Goal: Transaction & Acquisition: Download file/media

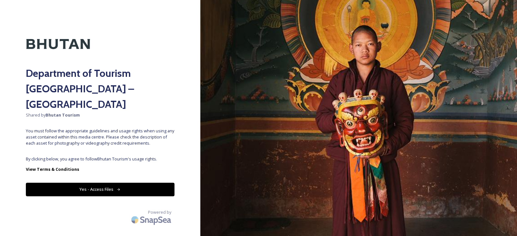
click at [108, 135] on div "Department of Tourism [GEOGRAPHIC_DATA] – Brand Centre Shared by Bhutan Tourism…" at bounding box center [100, 118] width 200 height 184
click at [103, 183] on button "Yes - Access Files" at bounding box center [100, 189] width 149 height 13
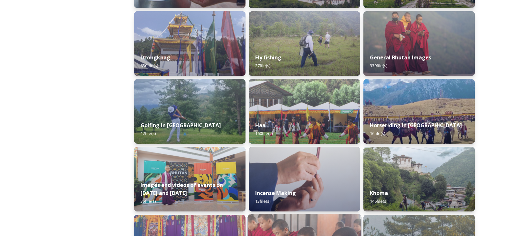
scroll to position [258, 0]
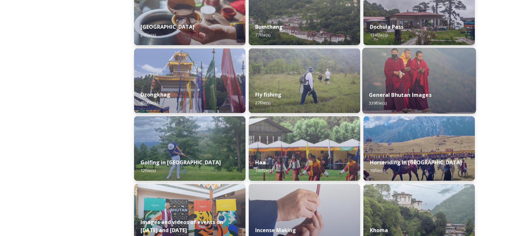
click at [401, 83] on img at bounding box center [419, 81] width 114 height 66
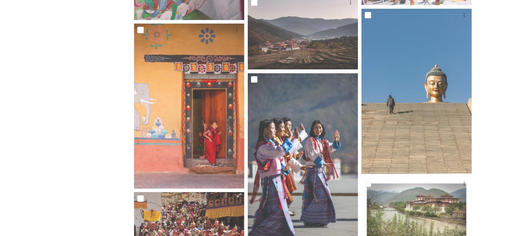
scroll to position [517, 0]
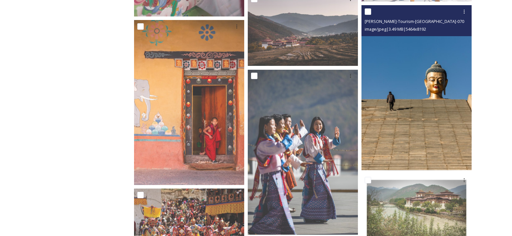
click at [448, 88] on img at bounding box center [417, 87] width 110 height 165
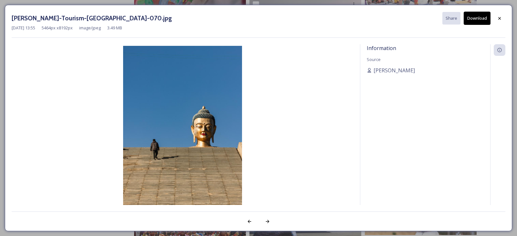
click at [475, 20] on button "Download" at bounding box center [477, 18] width 27 height 13
click at [499, 17] on icon at bounding box center [499, 17] width 3 height 3
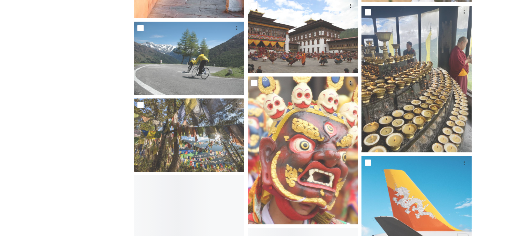
scroll to position [872, 0]
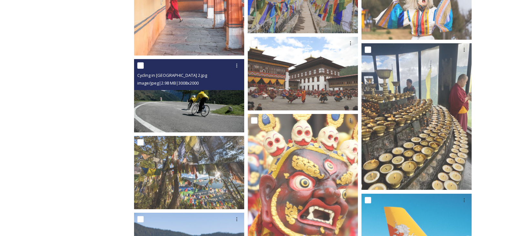
click at [195, 107] on img at bounding box center [189, 95] width 110 height 73
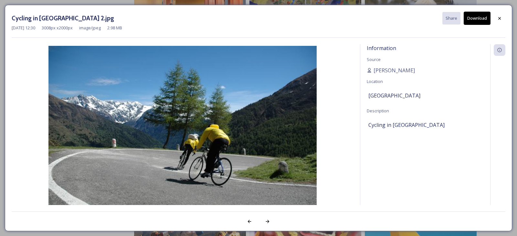
click at [479, 18] on button "Download" at bounding box center [477, 18] width 27 height 13
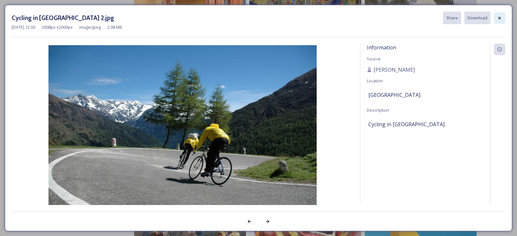
click at [503, 20] on div at bounding box center [500, 18] width 12 height 12
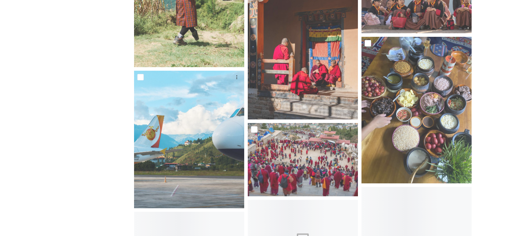
scroll to position [1357, 0]
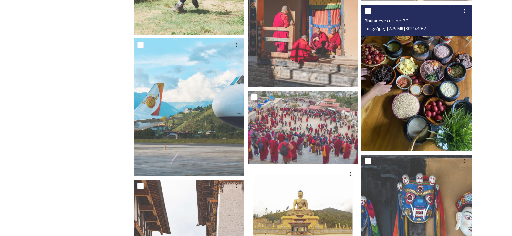
click at [425, 95] on img at bounding box center [417, 78] width 110 height 147
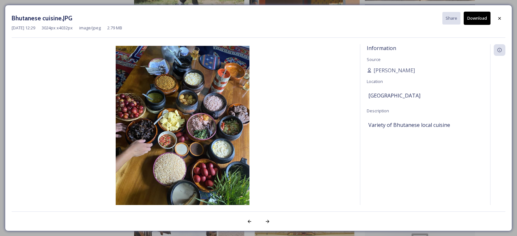
click at [480, 17] on button "Download" at bounding box center [477, 18] width 27 height 13
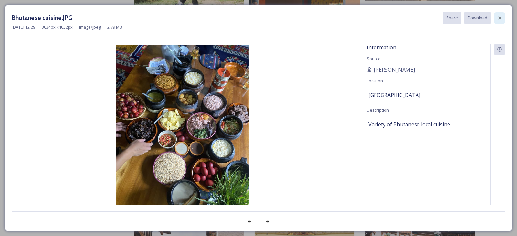
click at [501, 19] on icon at bounding box center [499, 18] width 5 height 5
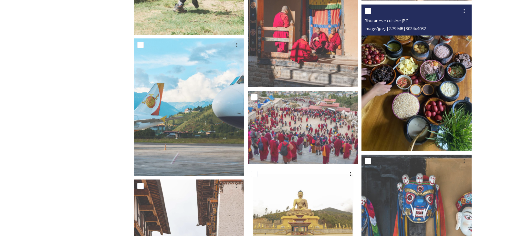
click at [440, 76] on img at bounding box center [417, 78] width 110 height 147
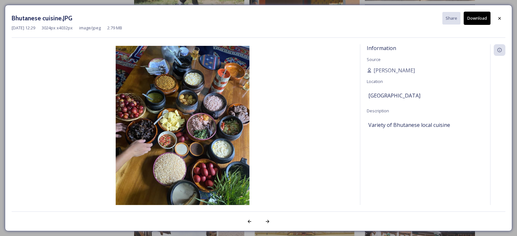
click at [476, 18] on button "Download" at bounding box center [477, 18] width 27 height 13
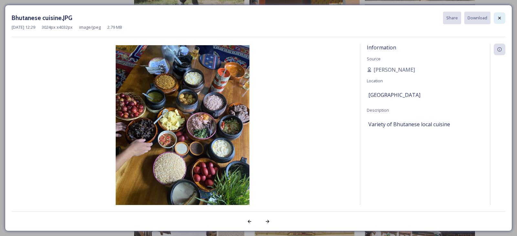
click at [499, 17] on icon at bounding box center [499, 17] width 3 height 3
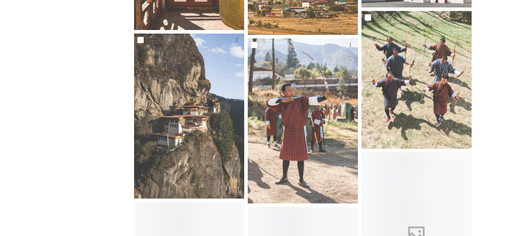
scroll to position [2068, 0]
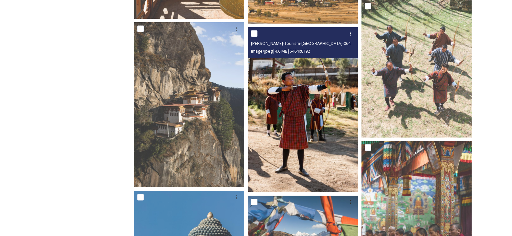
click at [283, 112] on img at bounding box center [303, 109] width 110 height 165
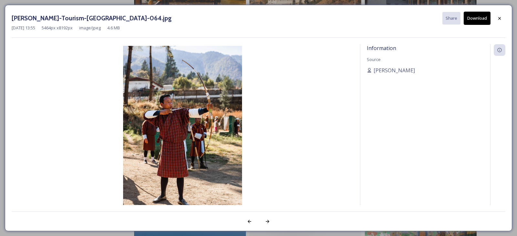
click at [479, 16] on button "Download" at bounding box center [477, 18] width 27 height 13
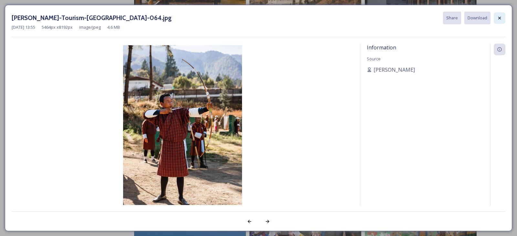
click at [501, 18] on icon at bounding box center [499, 18] width 5 height 5
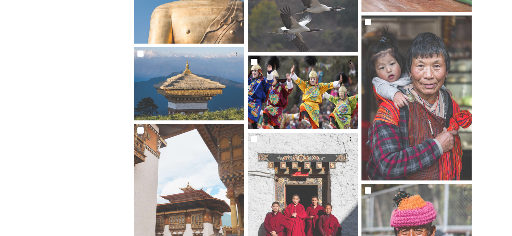
scroll to position [2358, 0]
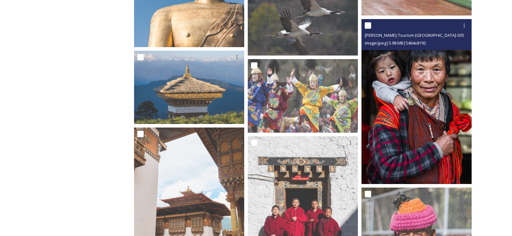
click at [415, 142] on img at bounding box center [417, 101] width 110 height 165
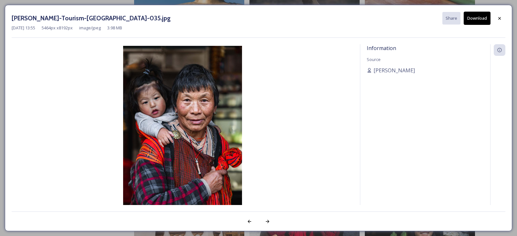
click at [472, 24] on button "Download" at bounding box center [477, 18] width 27 height 13
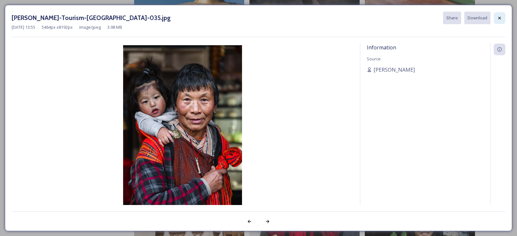
click at [504, 17] on div at bounding box center [500, 18] width 12 height 12
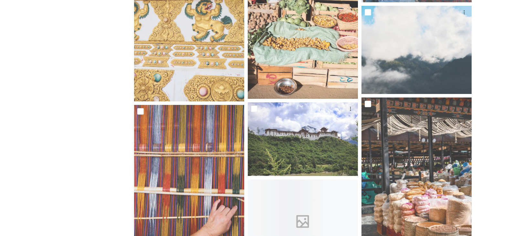
scroll to position [7140, 0]
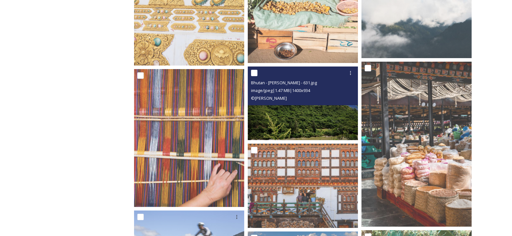
click at [312, 114] on img at bounding box center [303, 103] width 110 height 73
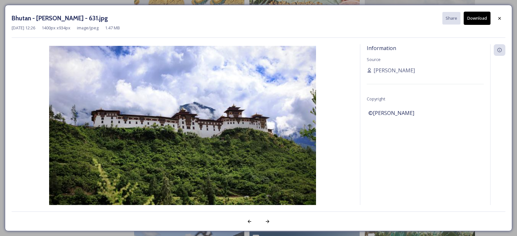
click at [476, 21] on button "Download" at bounding box center [477, 18] width 27 height 13
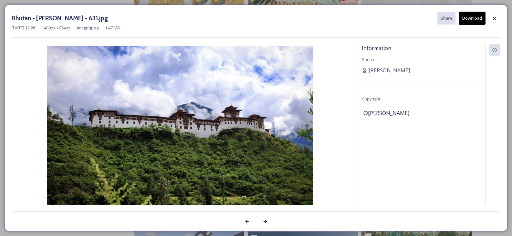
click at [472, 17] on button "Download" at bounding box center [472, 18] width 27 height 13
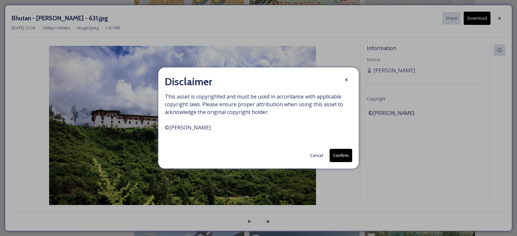
click at [342, 153] on button "Confirm" at bounding box center [341, 155] width 23 height 13
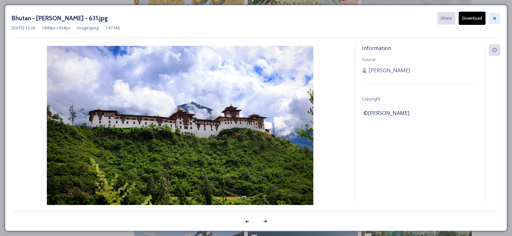
click at [494, 21] on div at bounding box center [495, 19] width 12 height 12
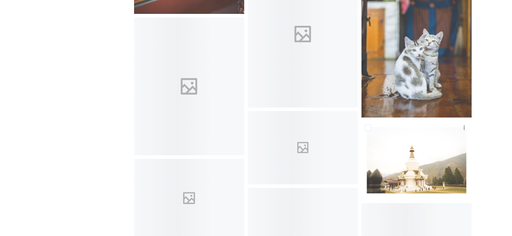
scroll to position [8659, 0]
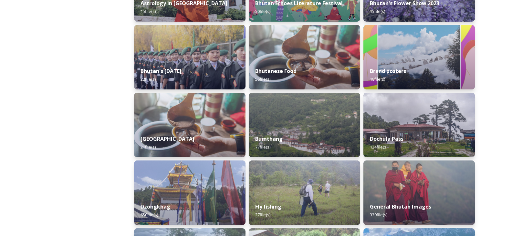
scroll to position [162, 0]
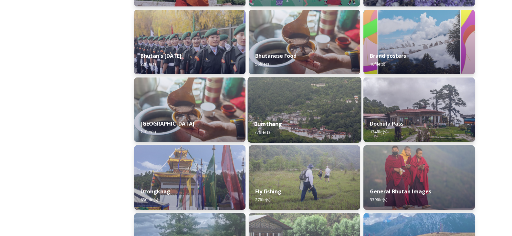
click at [299, 112] on img at bounding box center [305, 110] width 114 height 66
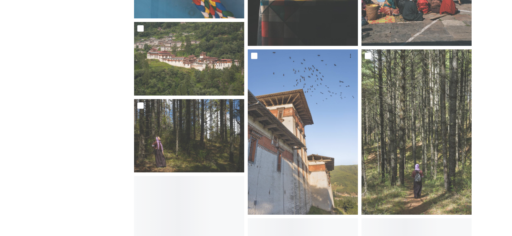
scroll to position [905, 0]
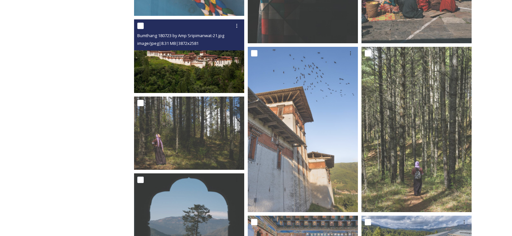
click at [184, 73] on img at bounding box center [189, 55] width 110 height 73
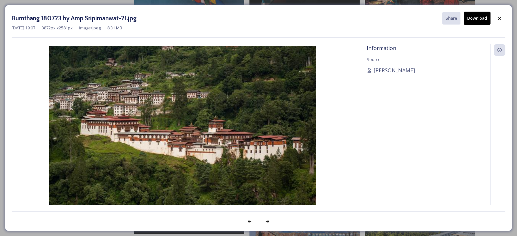
click at [483, 16] on button "Download" at bounding box center [477, 18] width 27 height 13
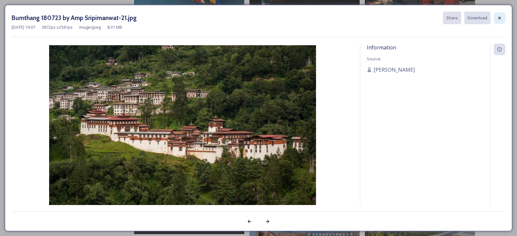
click at [501, 18] on icon at bounding box center [499, 18] width 5 height 5
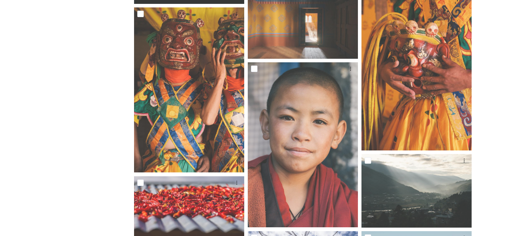
scroll to position [1195, 0]
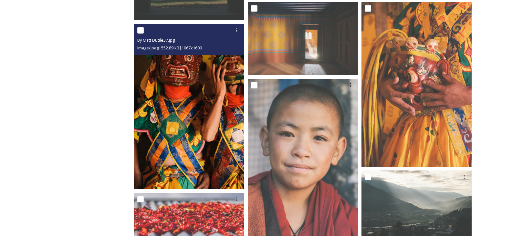
click at [183, 130] on img at bounding box center [189, 106] width 110 height 165
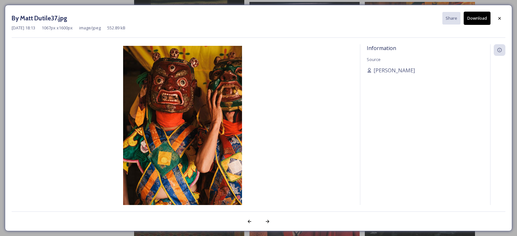
click at [473, 18] on button "Download" at bounding box center [477, 18] width 27 height 13
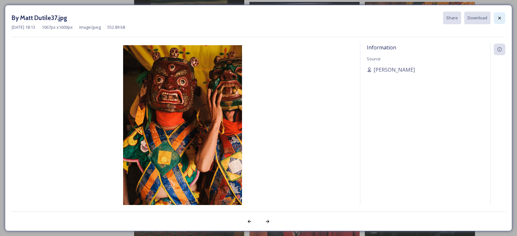
click at [497, 18] on icon at bounding box center [499, 18] width 5 height 5
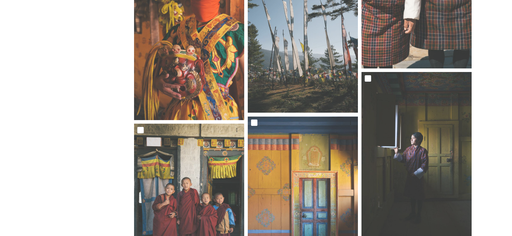
scroll to position [2875, 0]
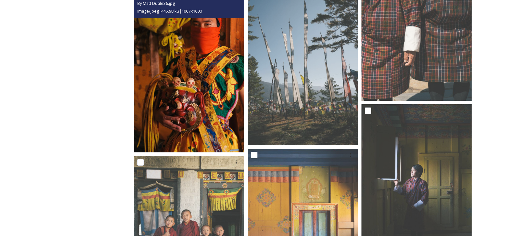
click at [190, 93] on img at bounding box center [189, 69] width 110 height 165
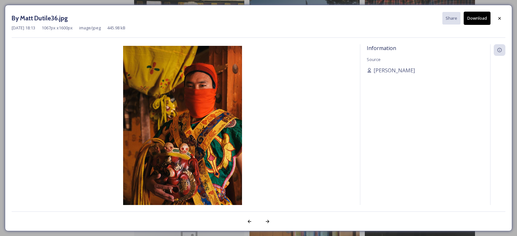
click at [472, 18] on button "Download" at bounding box center [477, 18] width 27 height 13
click at [499, 18] on icon at bounding box center [499, 18] width 5 height 5
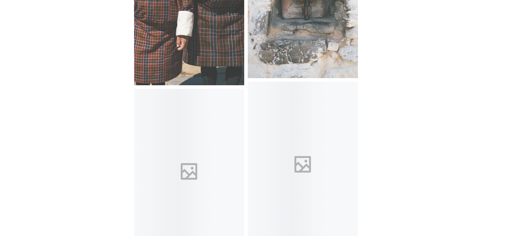
scroll to position [3295, 0]
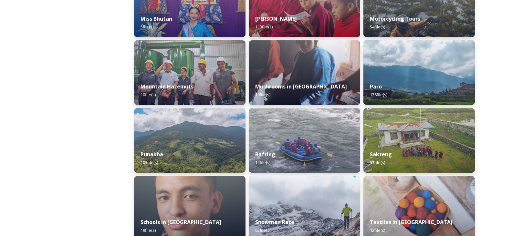
scroll to position [549, 0]
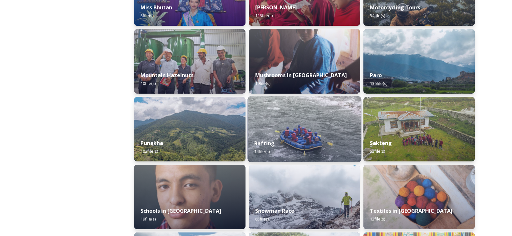
click at [328, 139] on div "Rafting 14 file(s)" at bounding box center [305, 147] width 114 height 29
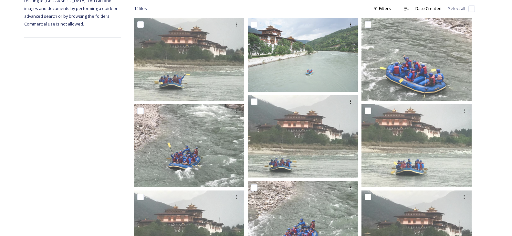
scroll to position [102, 0]
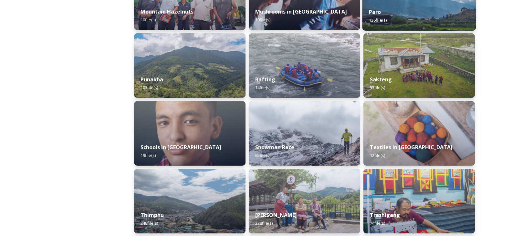
scroll to position [646, 0]
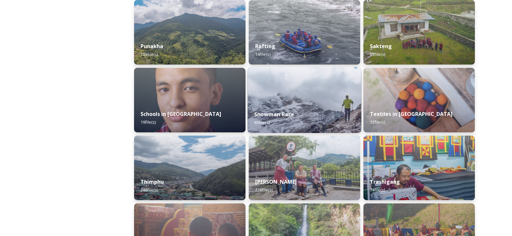
click at [293, 102] on img at bounding box center [305, 100] width 114 height 66
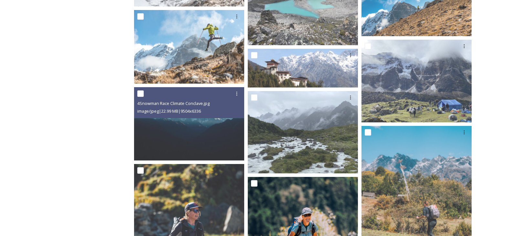
scroll to position [162, 0]
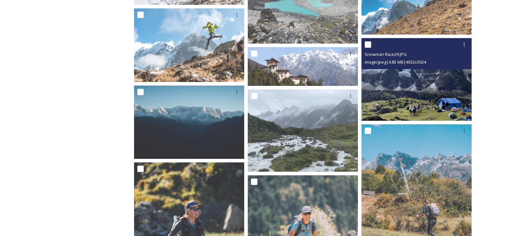
click at [449, 86] on img at bounding box center [417, 79] width 110 height 83
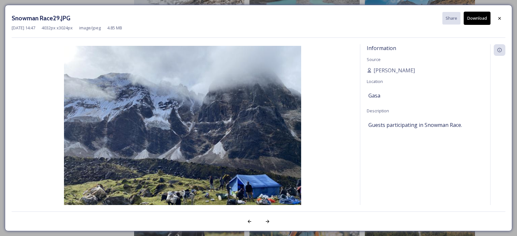
click at [474, 17] on button "Download" at bounding box center [477, 18] width 27 height 13
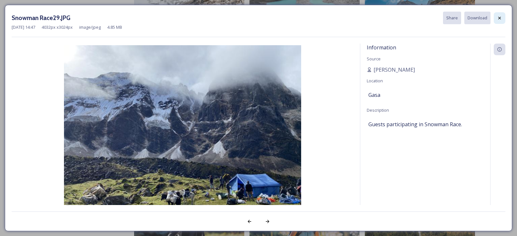
click at [499, 16] on icon at bounding box center [499, 18] width 5 height 5
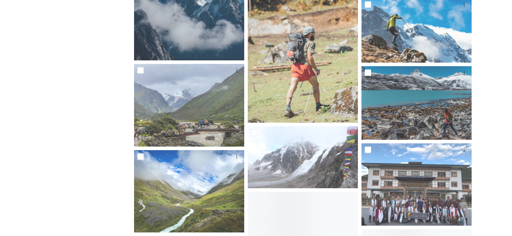
scroll to position [582, 0]
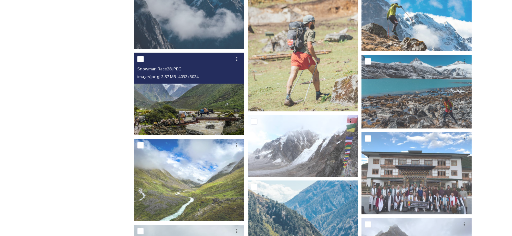
click at [192, 121] on img at bounding box center [189, 94] width 110 height 83
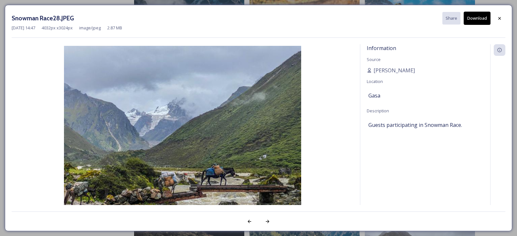
click at [474, 18] on button "Download" at bounding box center [477, 18] width 27 height 13
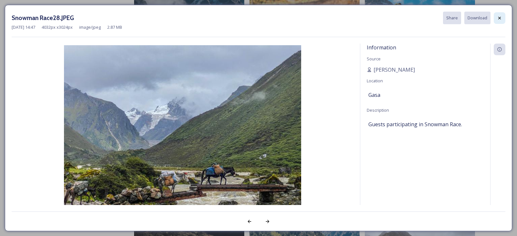
click at [499, 17] on icon at bounding box center [499, 18] width 5 height 5
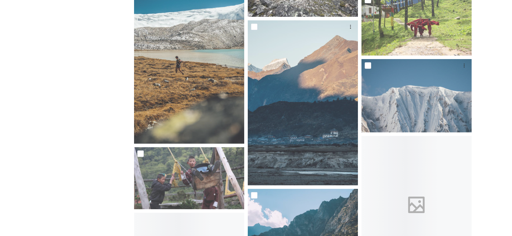
scroll to position [1002, 0]
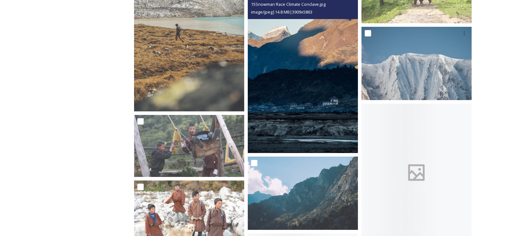
click at [301, 106] on img at bounding box center [303, 70] width 110 height 165
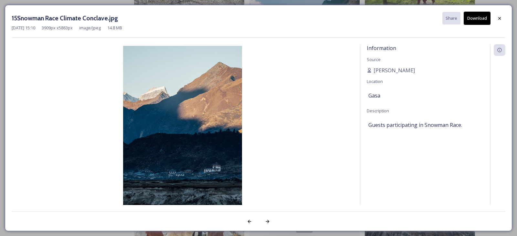
click at [479, 22] on button "Download" at bounding box center [477, 18] width 27 height 13
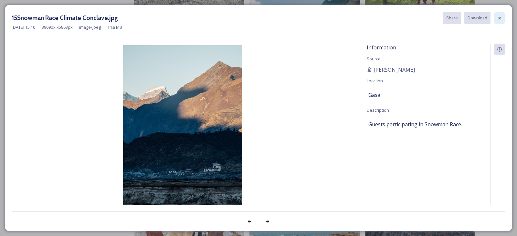
click at [499, 19] on icon at bounding box center [499, 18] width 5 height 5
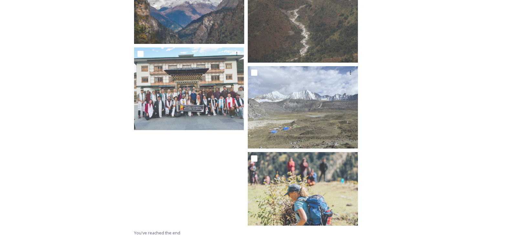
scroll to position [2454, 0]
